Goal: Find contact information: Find contact information

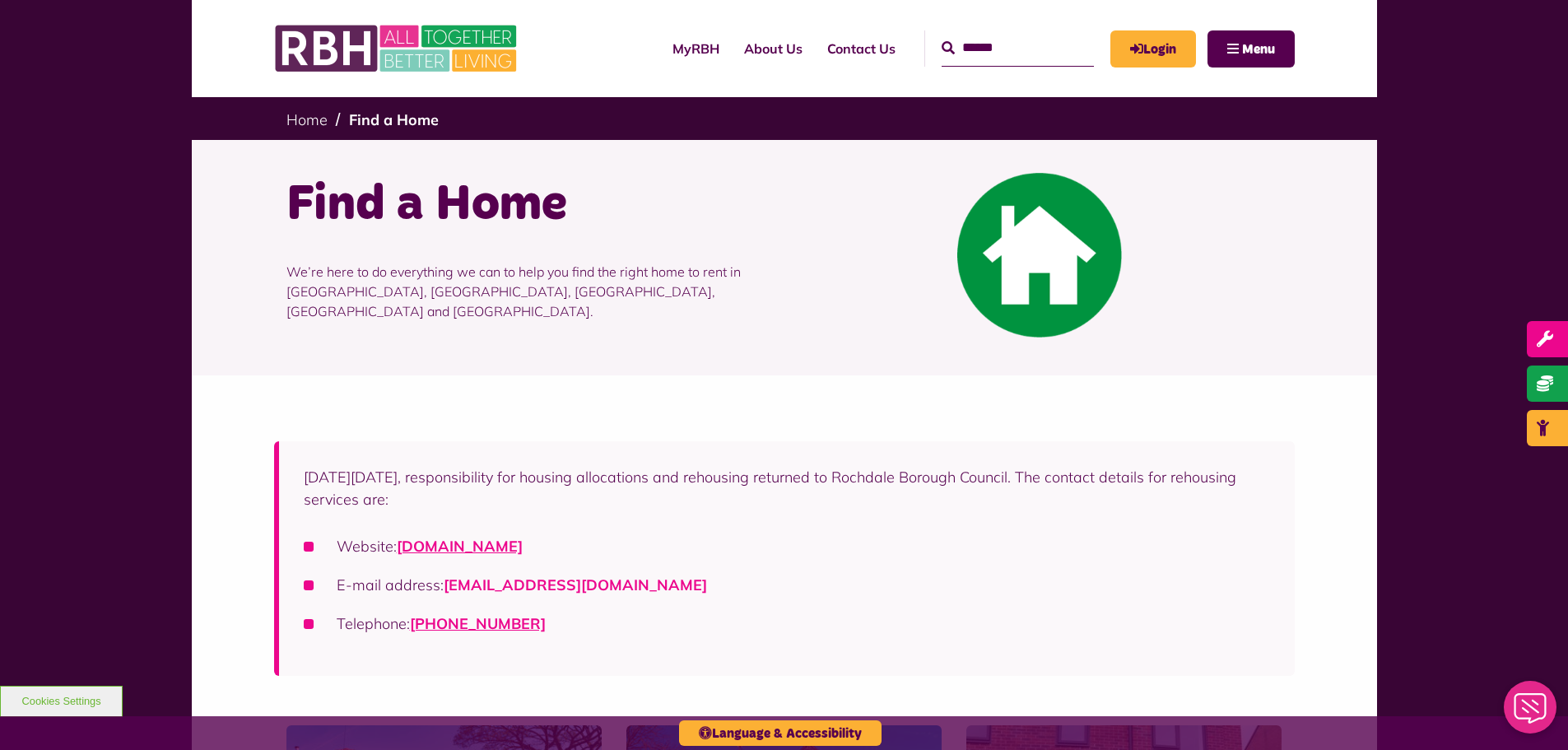
drag, startPoint x: 701, startPoint y: 582, endPoint x: 445, endPoint y: 589, distance: 256.1
click at [445, 589] on li "E-mail address: housingsolutions@rochdale.gov.uk" at bounding box center [786, 585] width 966 height 23
copy link "housingsolutions@rochdale.gov.uk"
click at [399, 112] on link "Find a Home" at bounding box center [393, 120] width 89 height 19
click at [309, 120] on link "Home" at bounding box center [308, 120] width 41 height 19
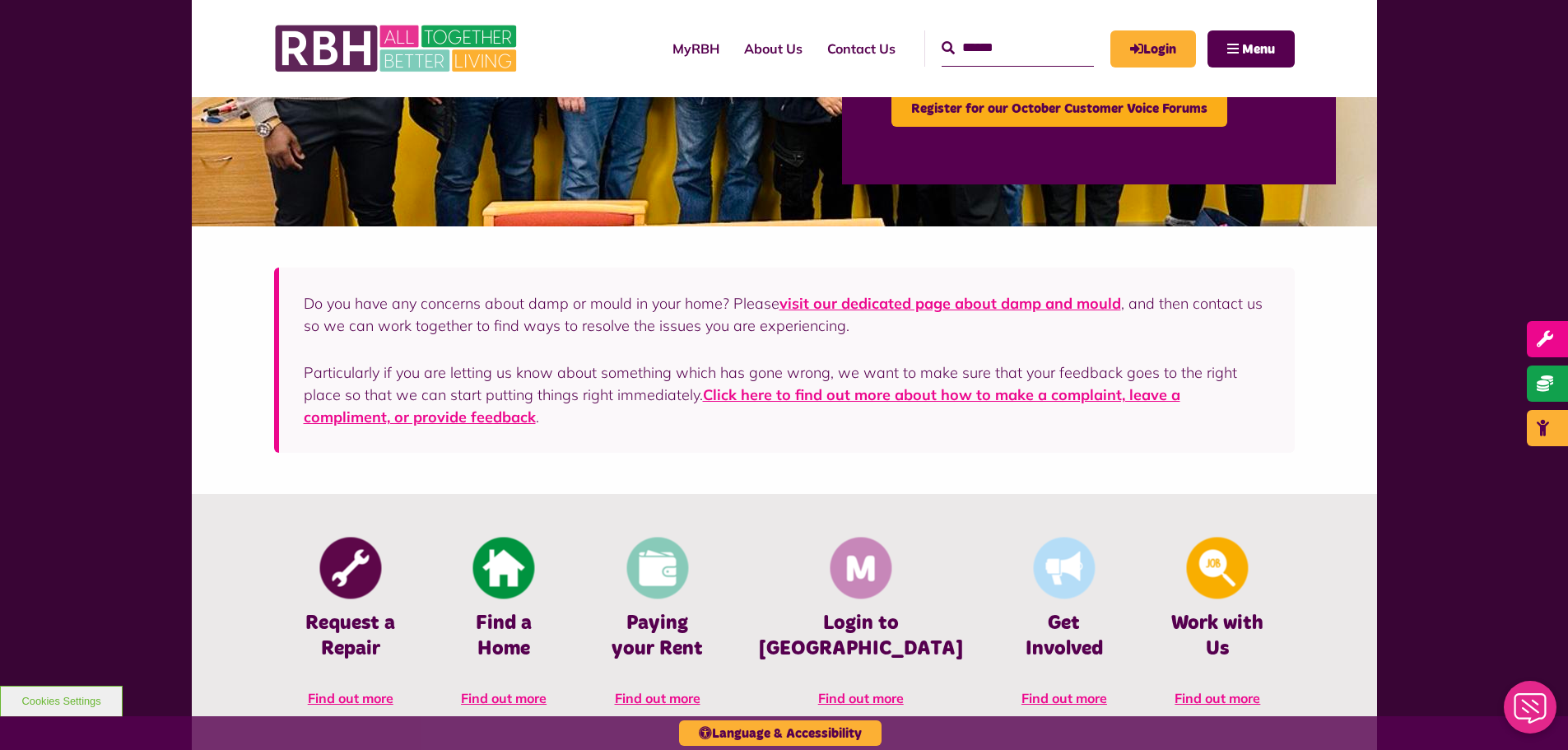
scroll to position [412, 0]
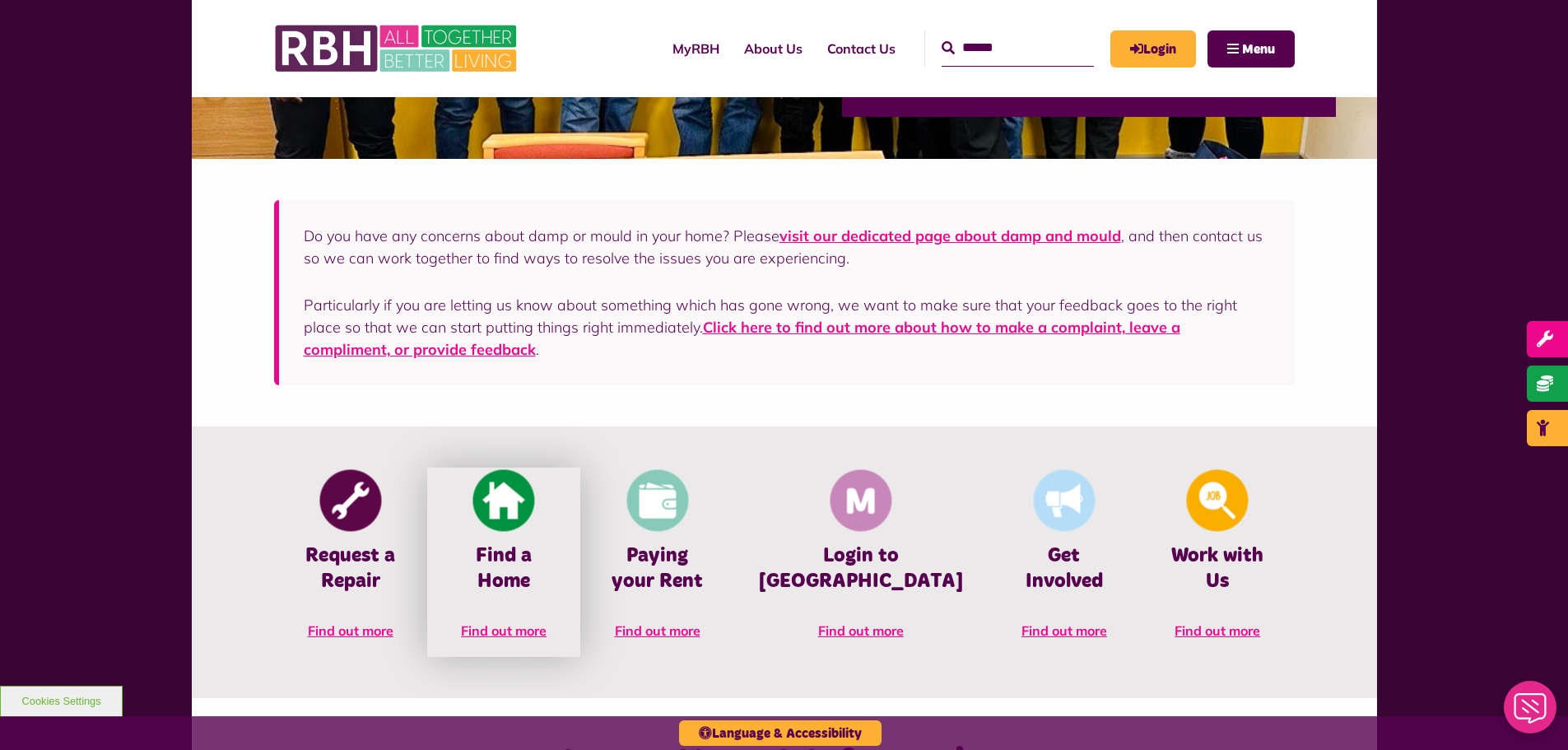
click at [530, 623] on span "Find out more" at bounding box center [503, 631] width 86 height 17
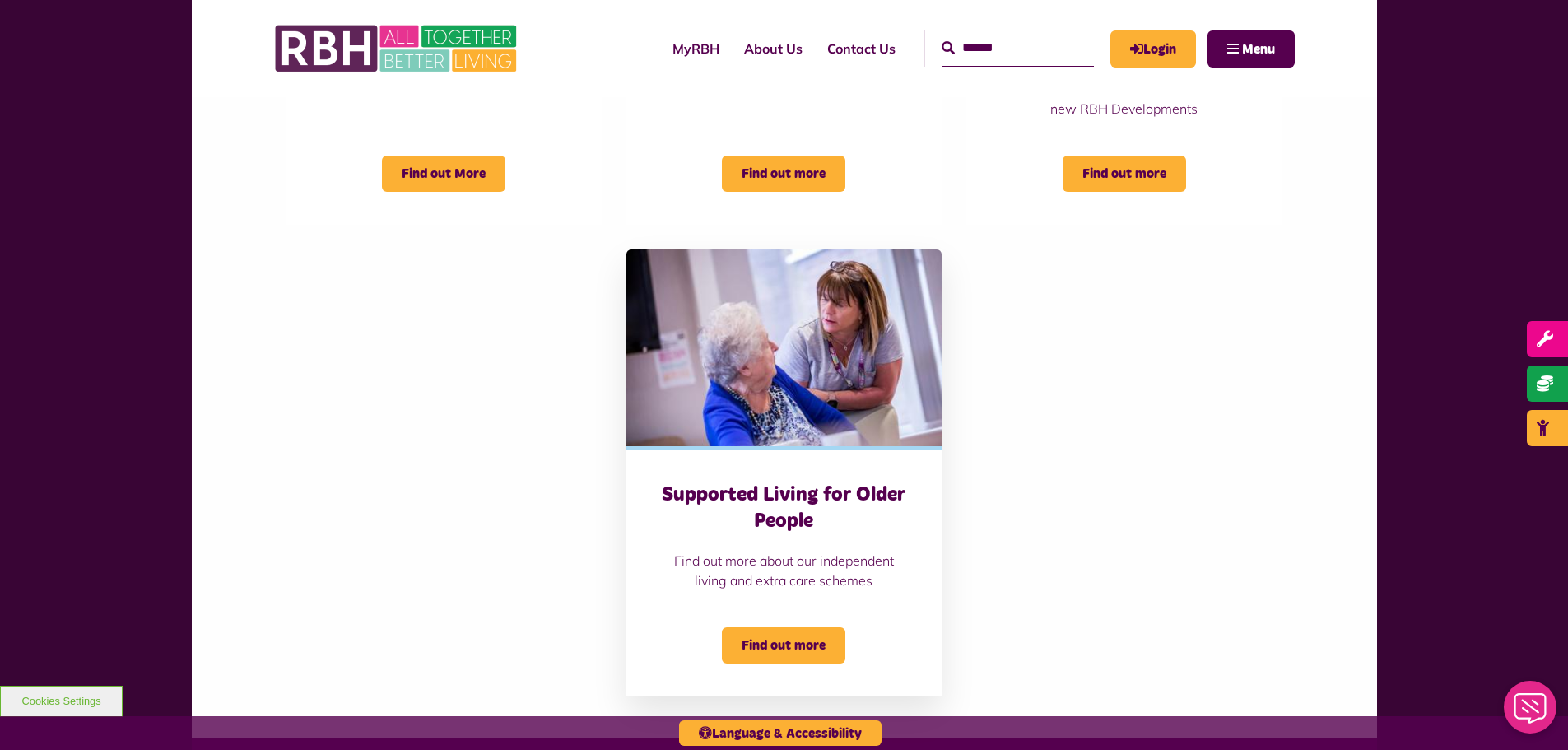
scroll to position [906, 0]
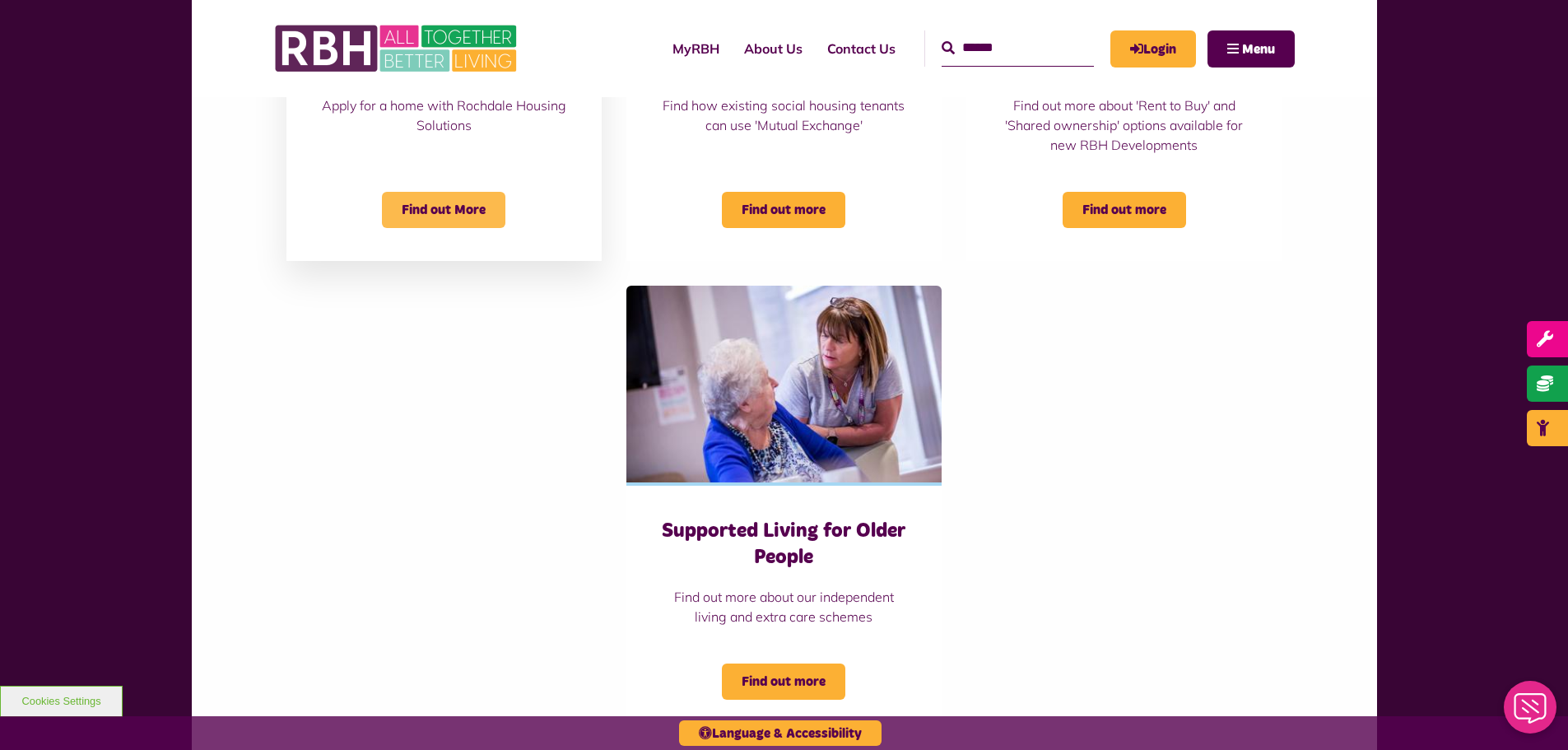
click at [441, 200] on span "Find out More" at bounding box center [443, 210] width 123 height 37
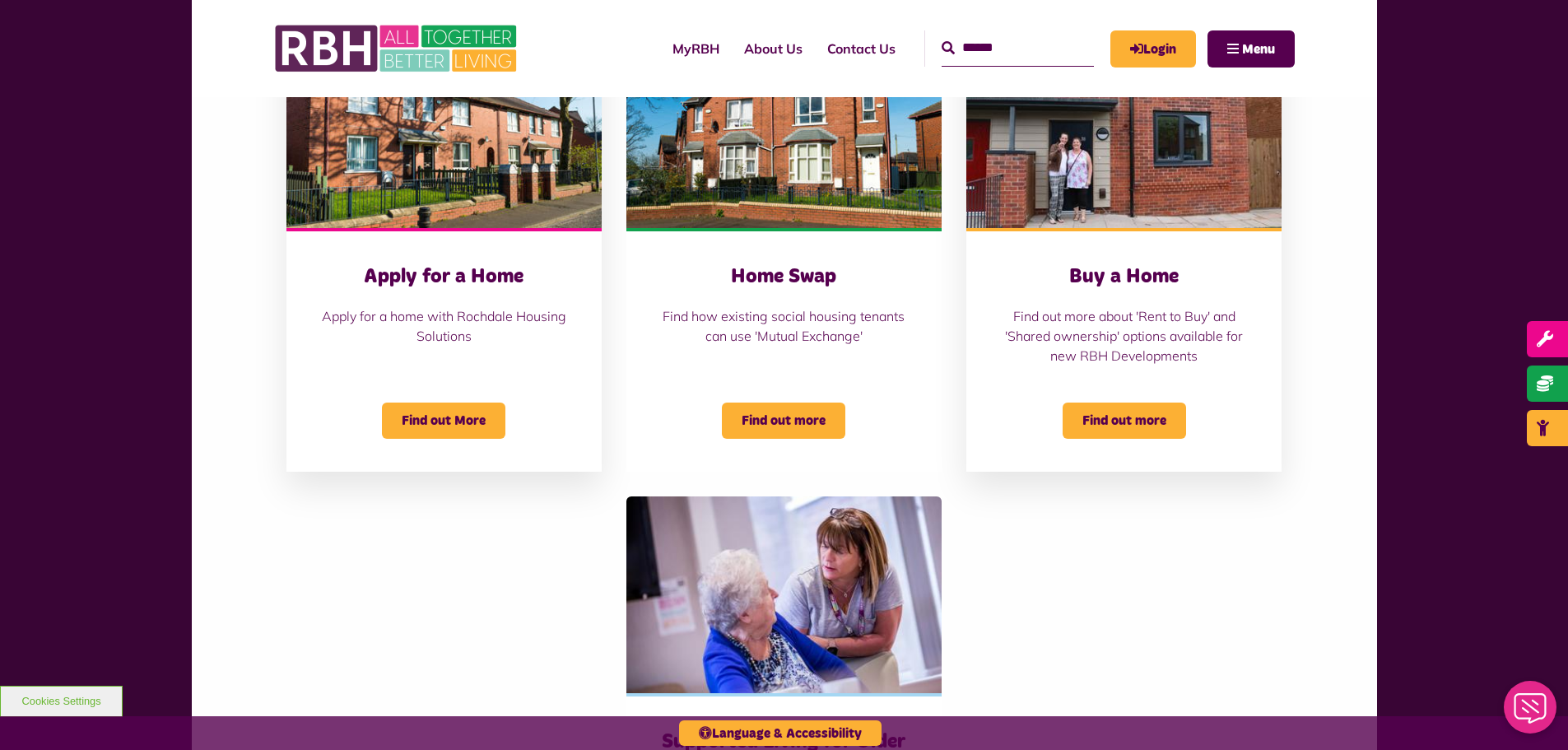
scroll to position [659, 0]
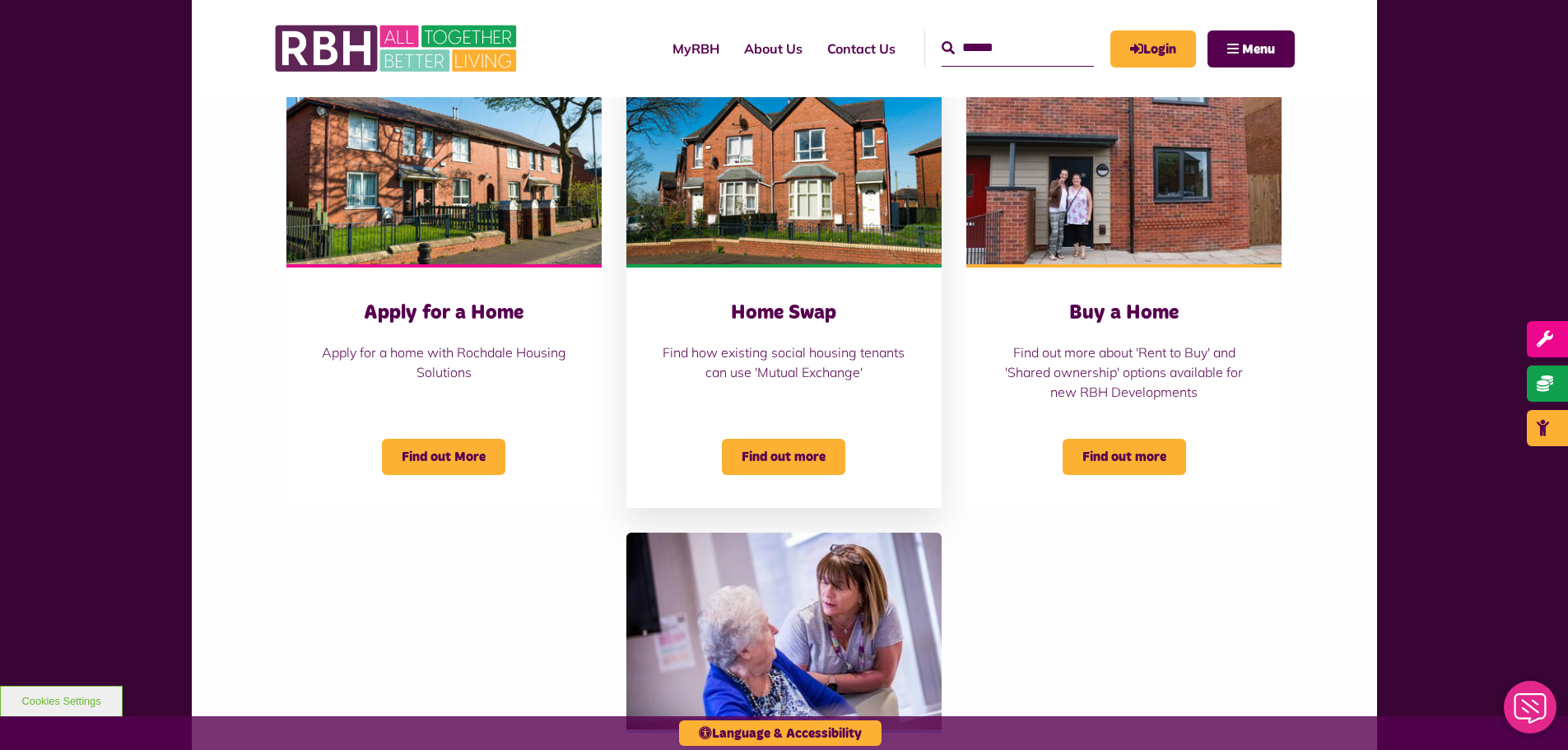
click at [799, 197] on img at bounding box center [784, 166] width 315 height 198
